Goal: Transaction & Acquisition: Purchase product/service

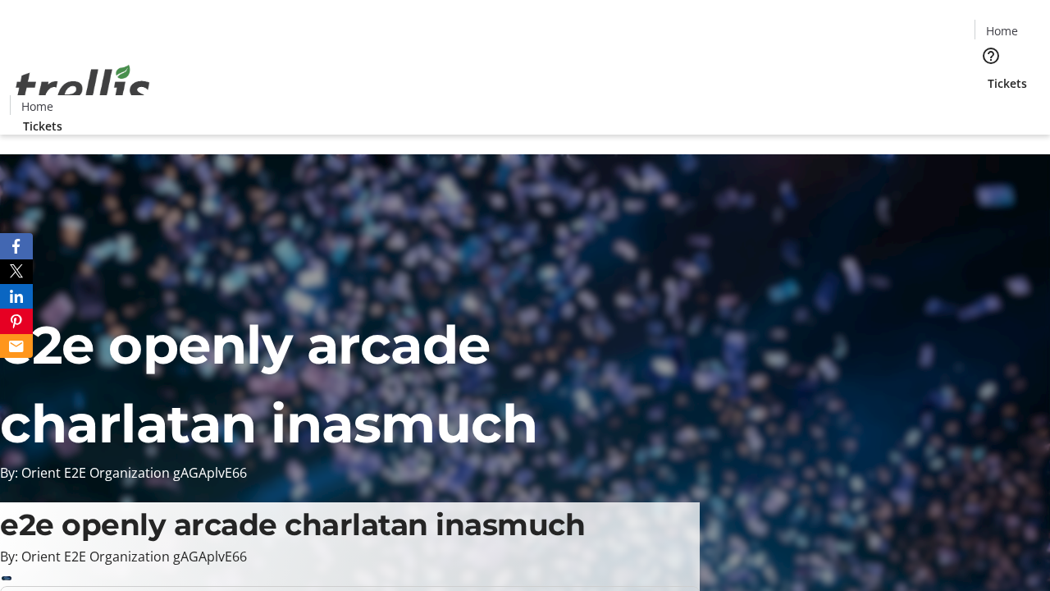
click at [988, 75] on span "Tickets" at bounding box center [1007, 83] width 39 height 17
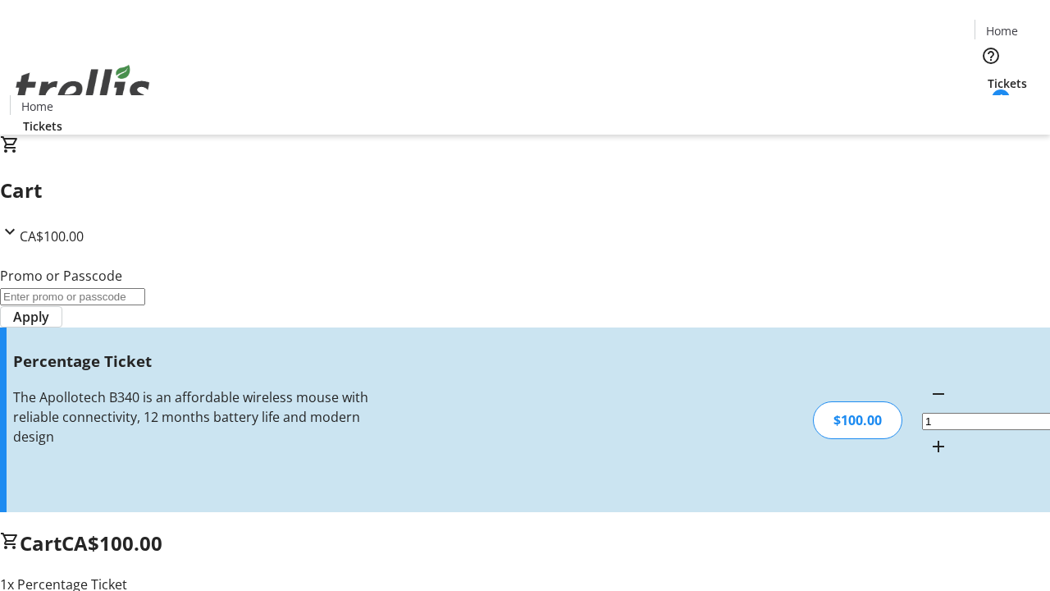
type input "FOO"
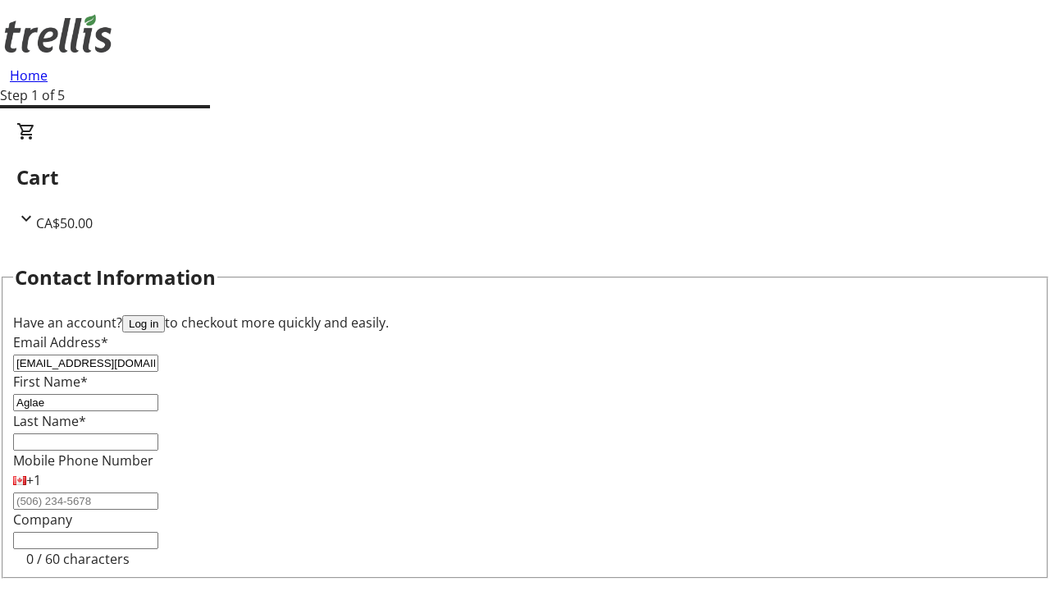
type input "Aglae"
type input "[PERSON_NAME]"
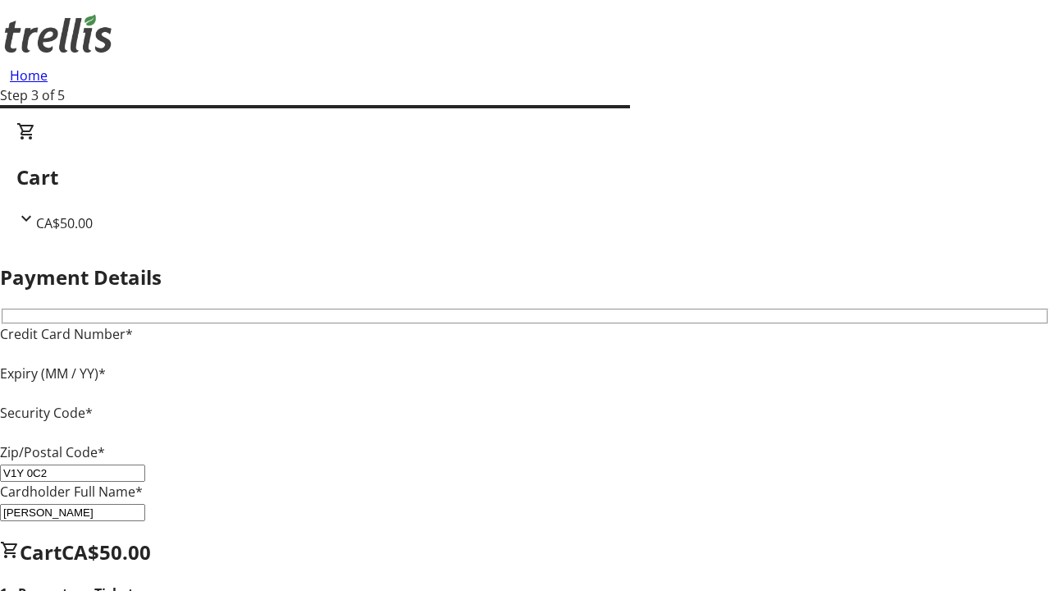
type input "V1Y 0C2"
